Goal: Find specific page/section: Find specific page/section

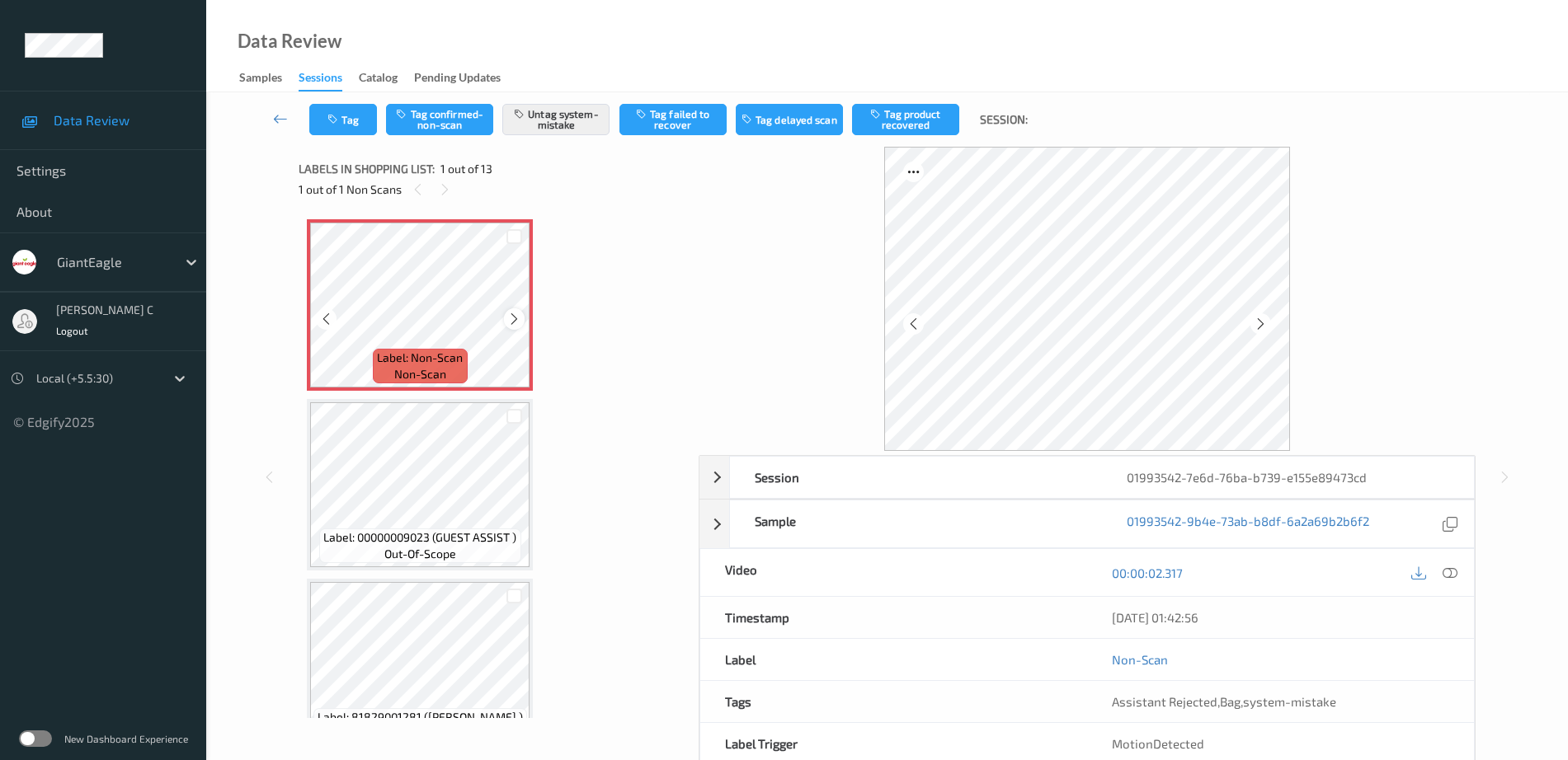
click at [519, 314] on icon at bounding box center [514, 319] width 14 height 15
click at [515, 318] on icon at bounding box center [514, 319] width 14 height 15
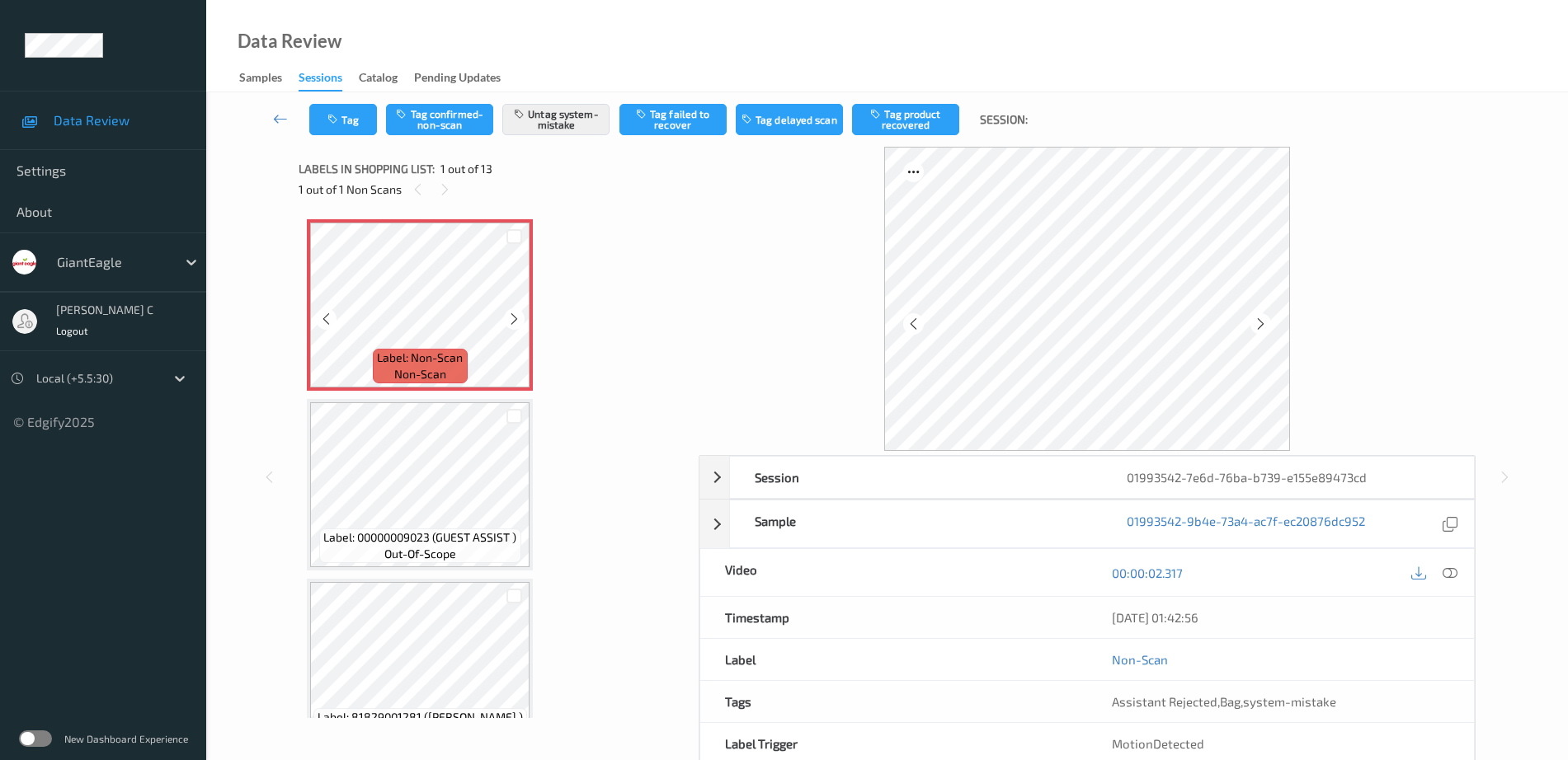
click at [515, 318] on icon at bounding box center [514, 319] width 14 height 15
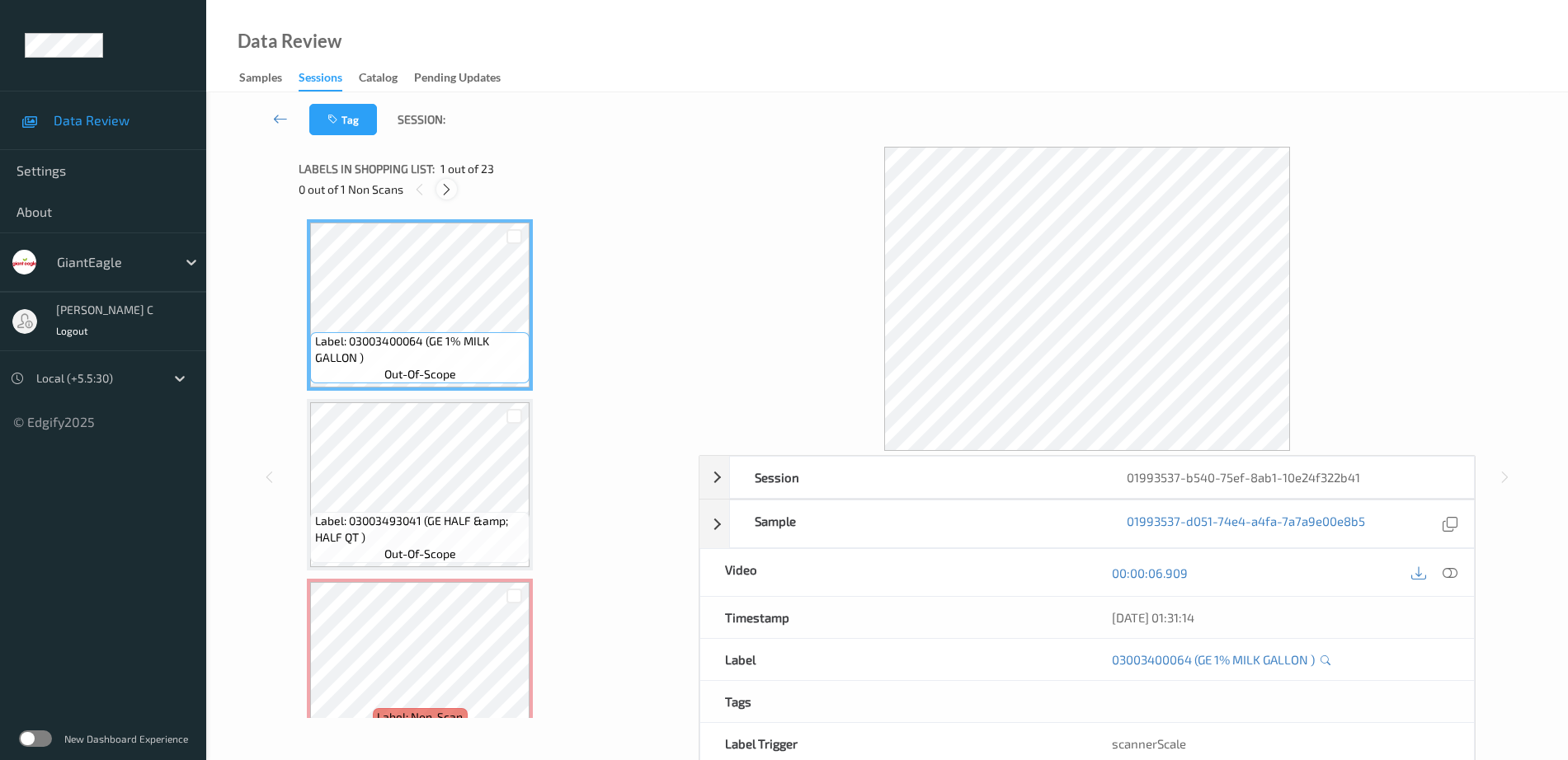
click at [446, 188] on icon at bounding box center [447, 189] width 14 height 15
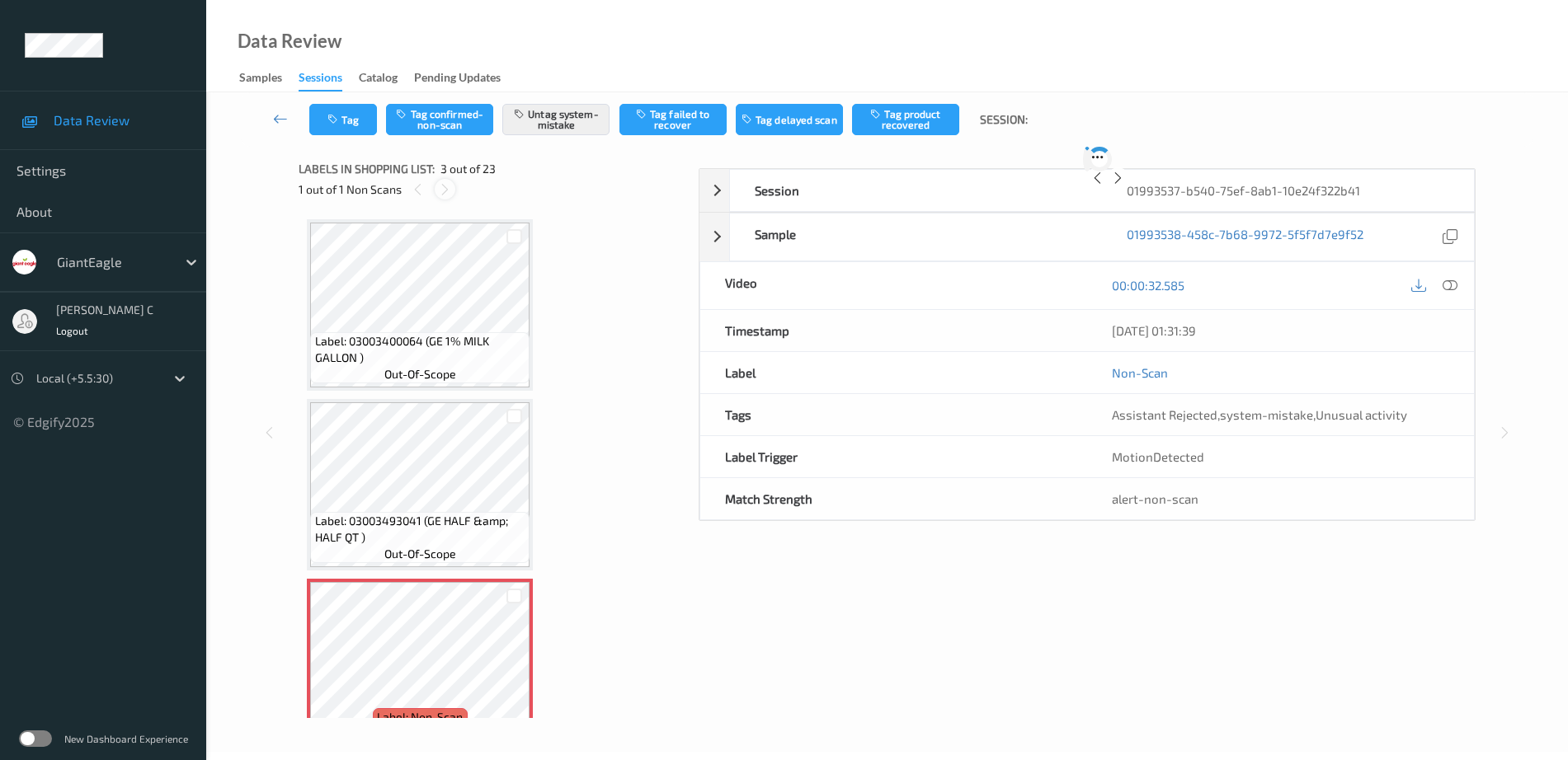
scroll to position [188, 0]
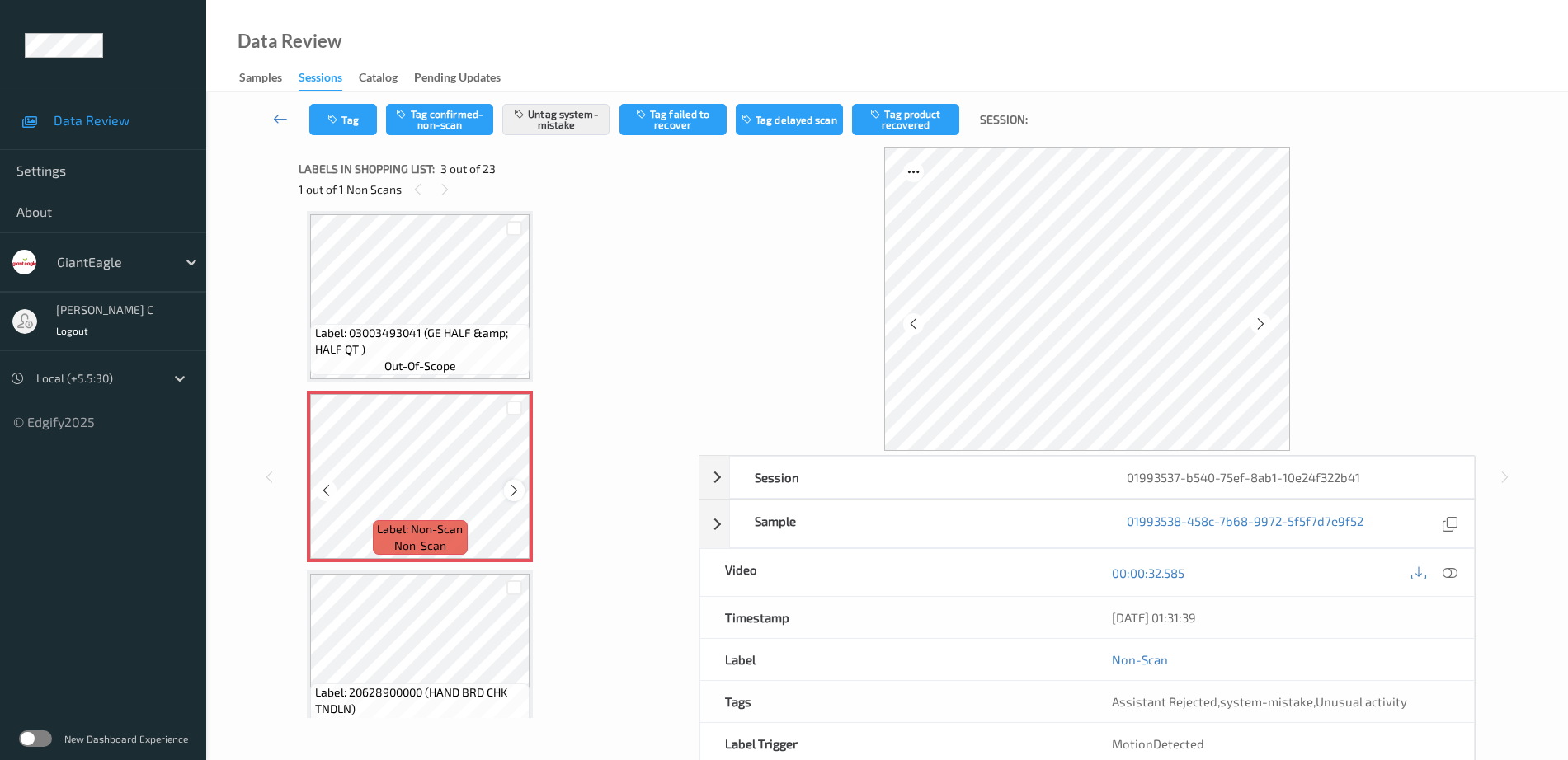
click at [504, 488] on div at bounding box center [515, 490] width 21 height 21
click at [510, 485] on icon at bounding box center [514, 490] width 14 height 15
